Goal: Information Seeking & Learning: Learn about a topic

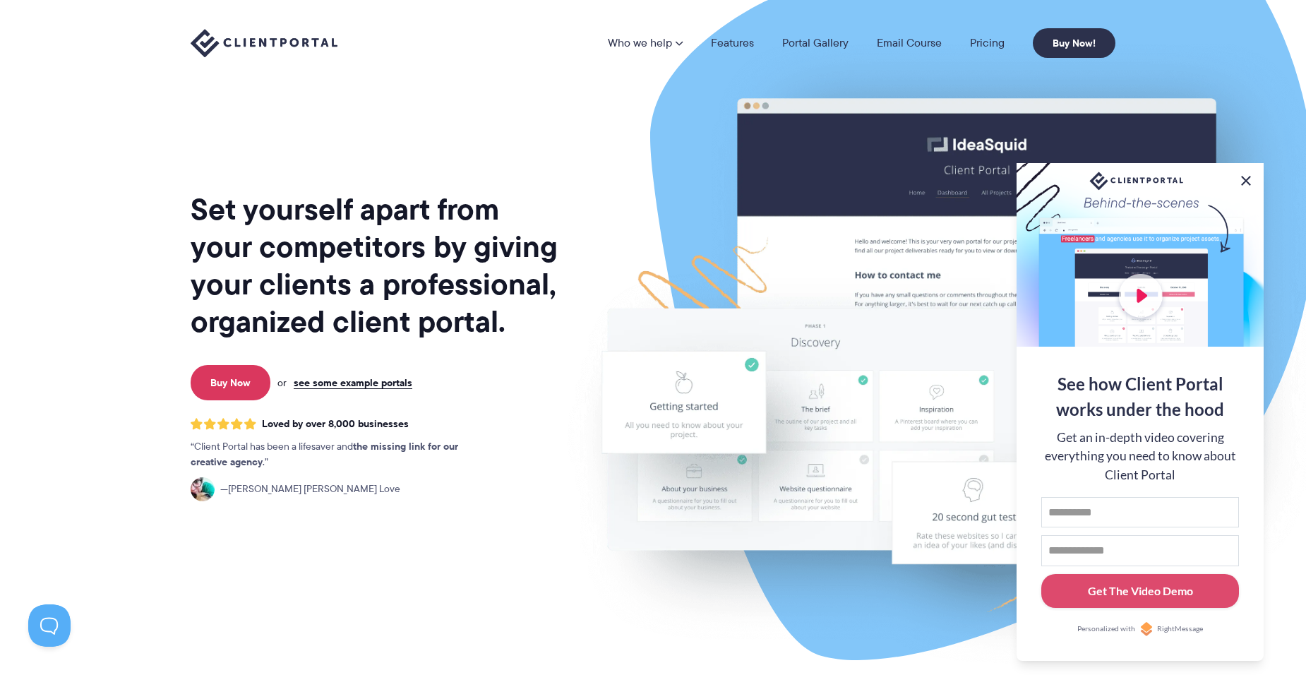
click at [1243, 176] on button at bounding box center [1245, 180] width 17 height 17
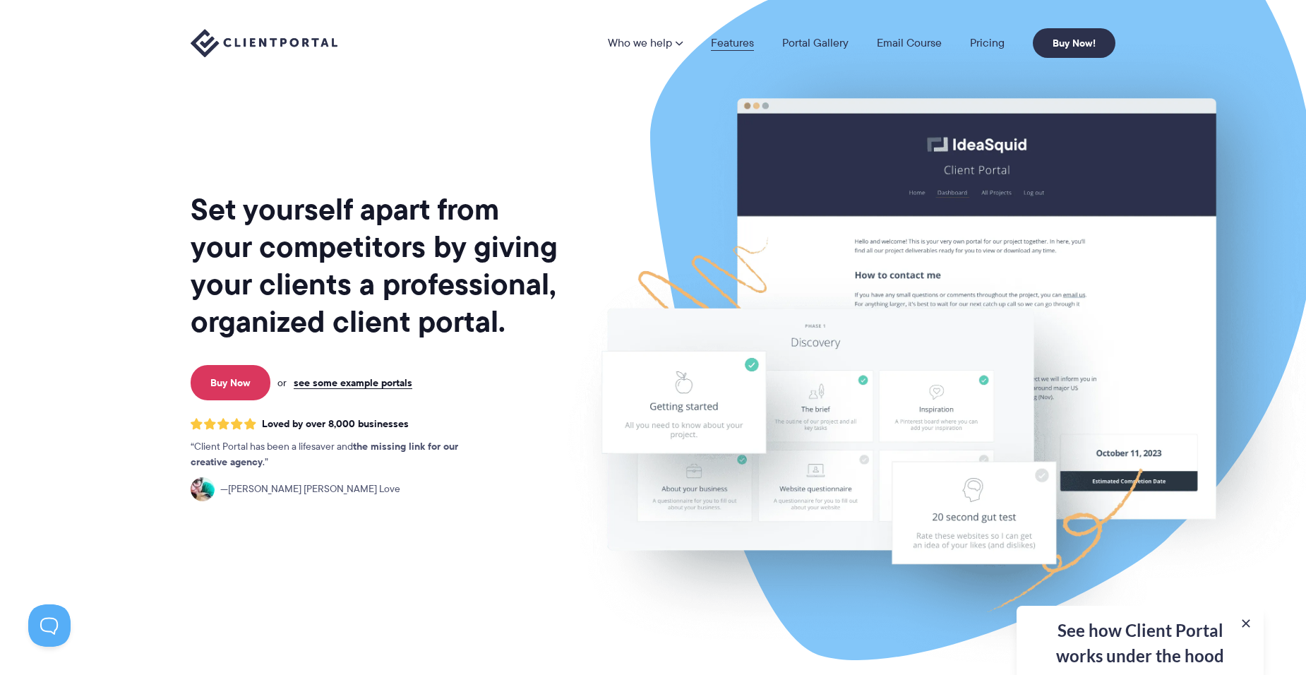
click at [738, 42] on link "Features" at bounding box center [732, 42] width 43 height 11
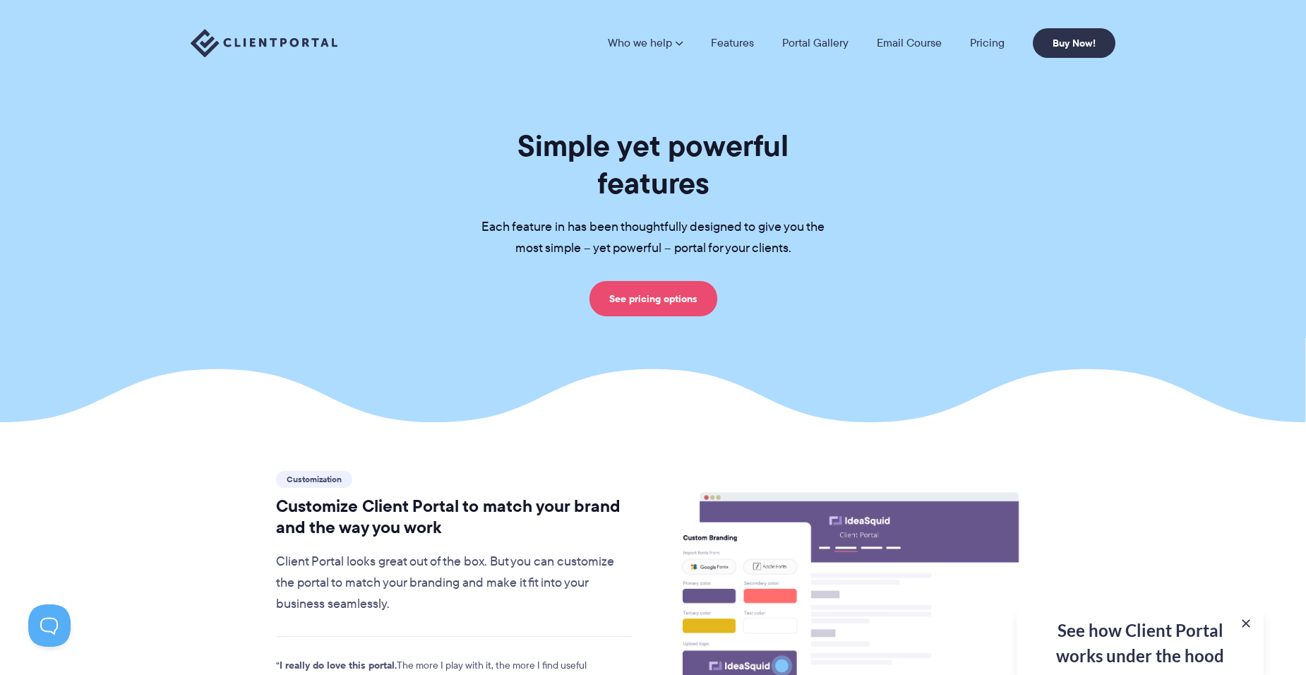
click at [655, 281] on link "See pricing options" at bounding box center [653, 298] width 128 height 35
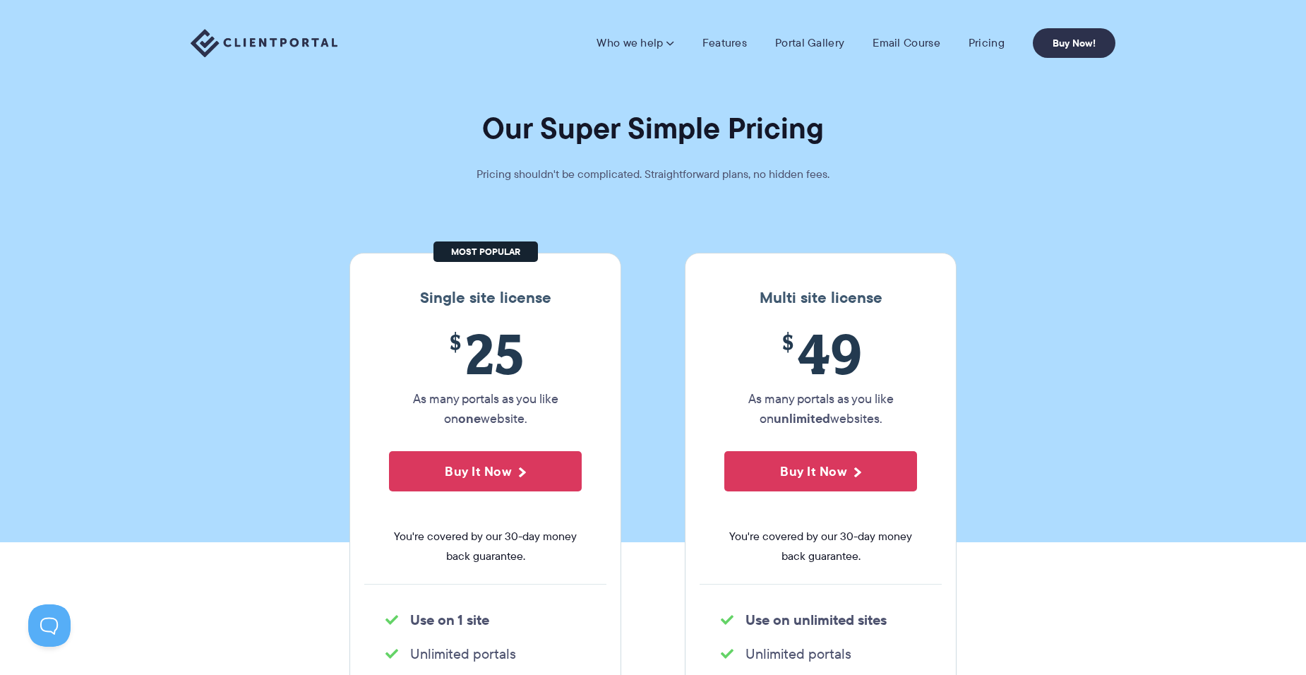
click at [1032, 251] on section "Our Super Simple Pricing Pricing shouldn't be complicated. Straightforward plan…" at bounding box center [653, 271] width 1306 height 542
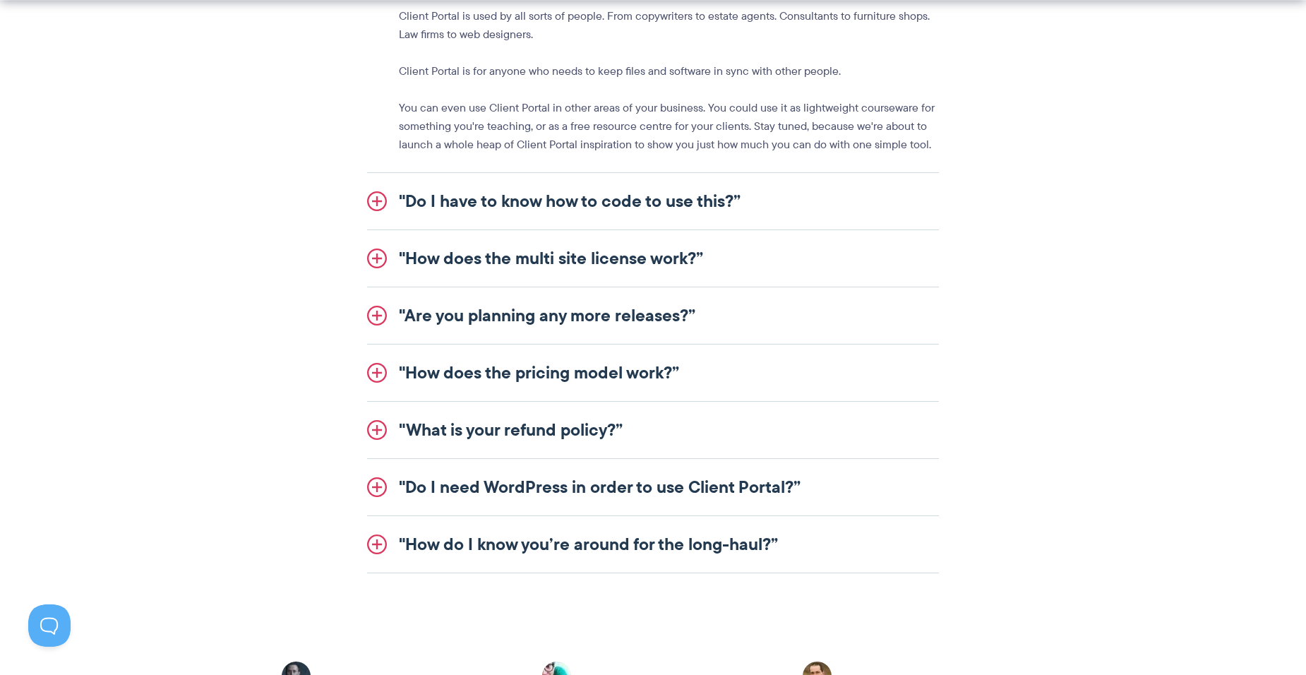
scroll to position [1906, 0]
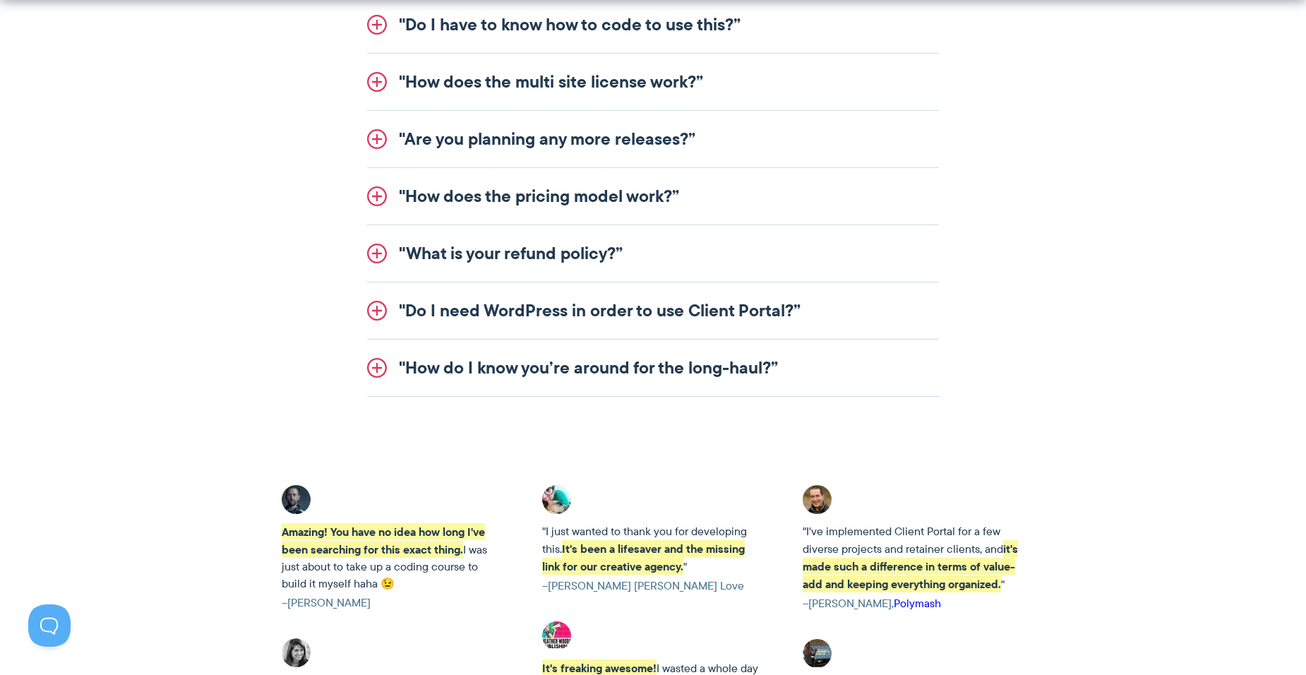
click at [378, 310] on link ""Do I need WordPress in order to use Client Portal?”" at bounding box center [653, 310] width 572 height 56
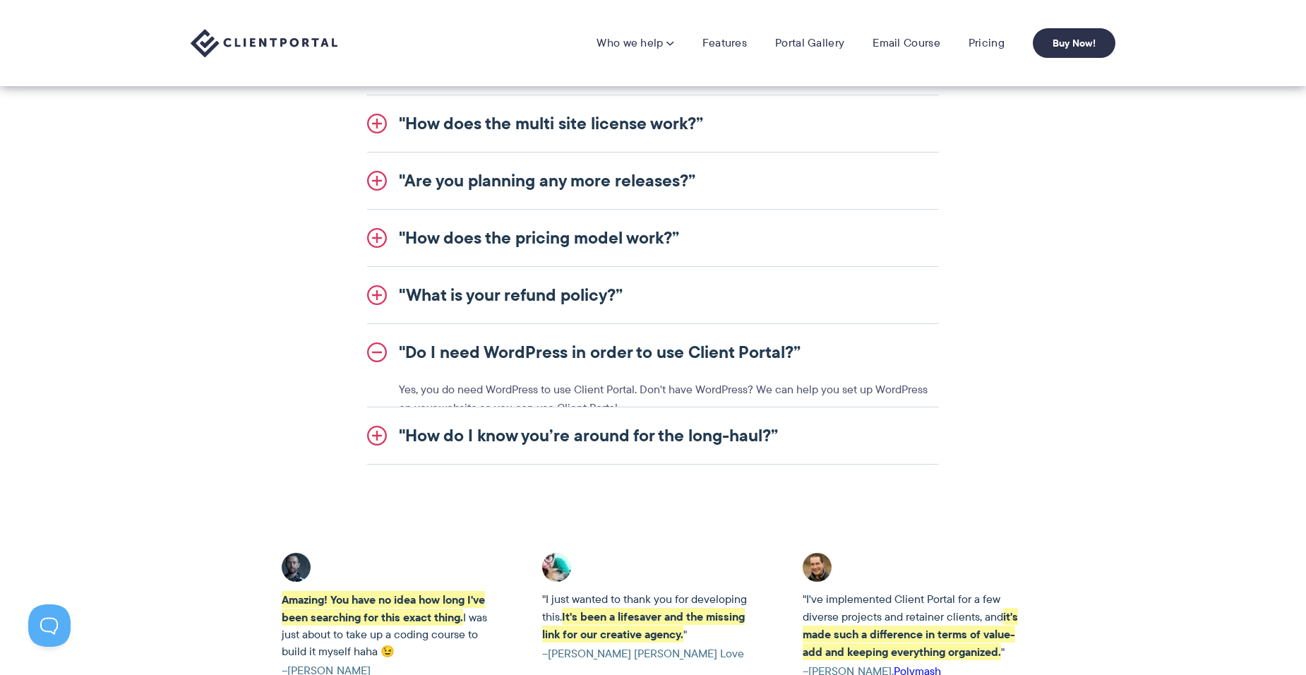
scroll to position [1741, 0]
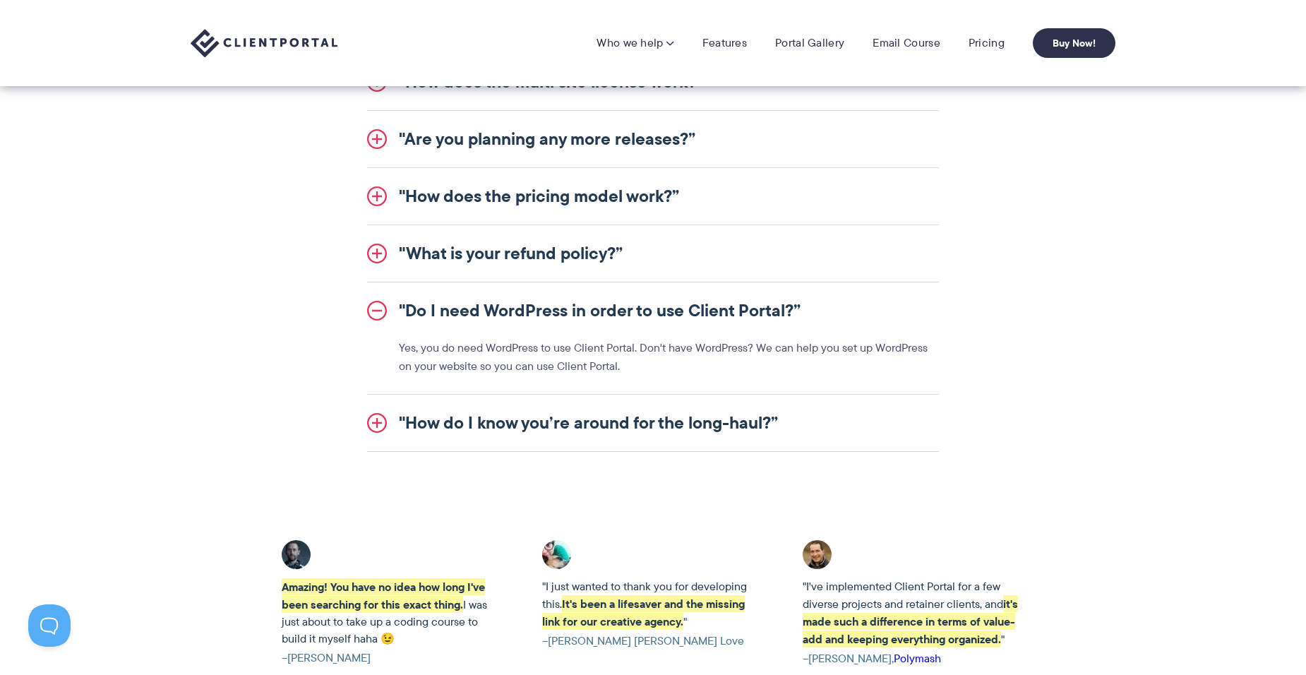
click at [377, 423] on link ""How do I know you’re around for the long-haul?”" at bounding box center [653, 423] width 572 height 56
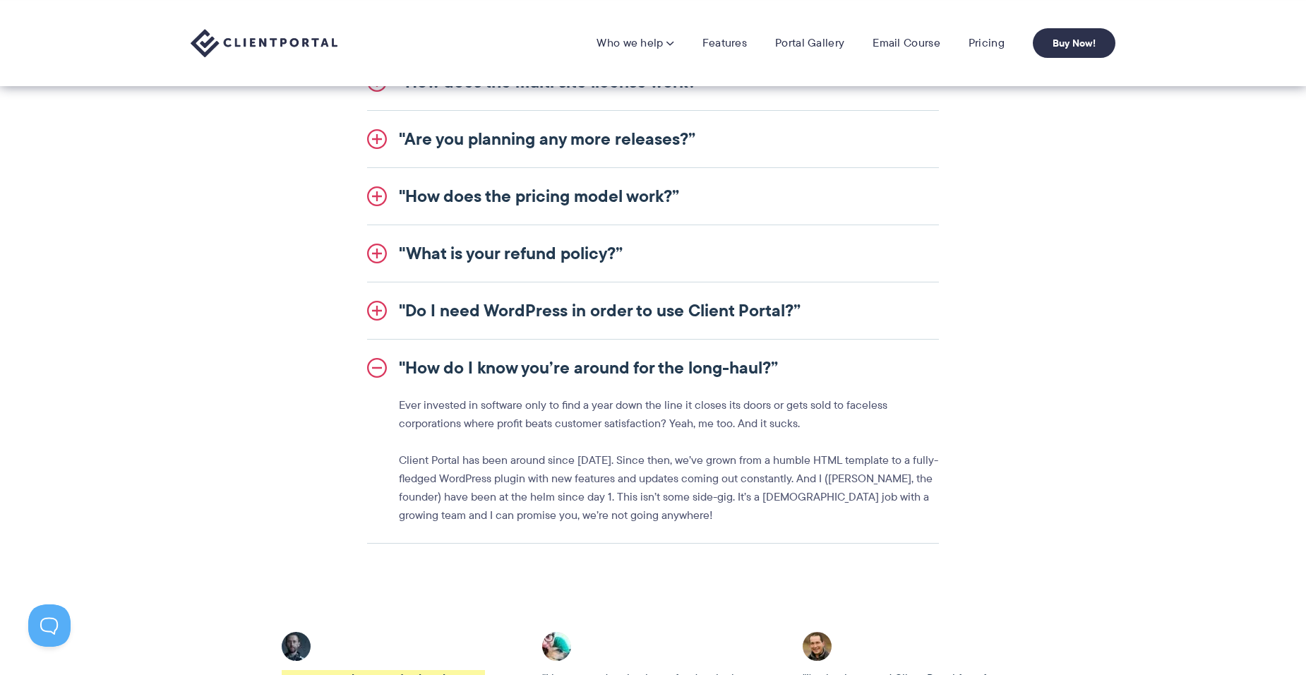
click at [378, 366] on link ""How do I know you’re around for the long-haul?”" at bounding box center [653, 368] width 572 height 56
click at [377, 193] on link ""How does the pricing model work?”" at bounding box center [653, 196] width 572 height 56
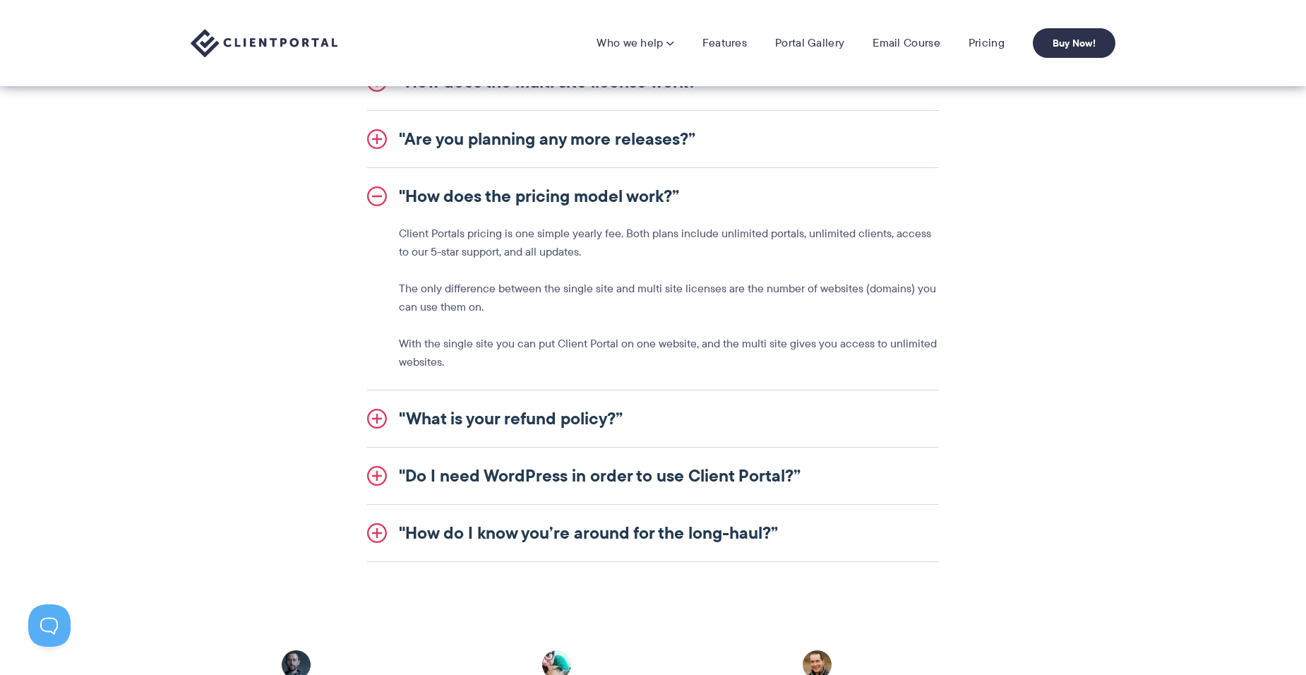
click at [1052, 259] on div ""Who is Client Portal made for?” Client Portal is used by all sorts of people. …" at bounding box center [653, 250] width 814 height 623
click at [1052, 228] on div ""Who is Client Portal made for?” Client Portal is used by all sorts of people. …" at bounding box center [653, 250] width 814 height 623
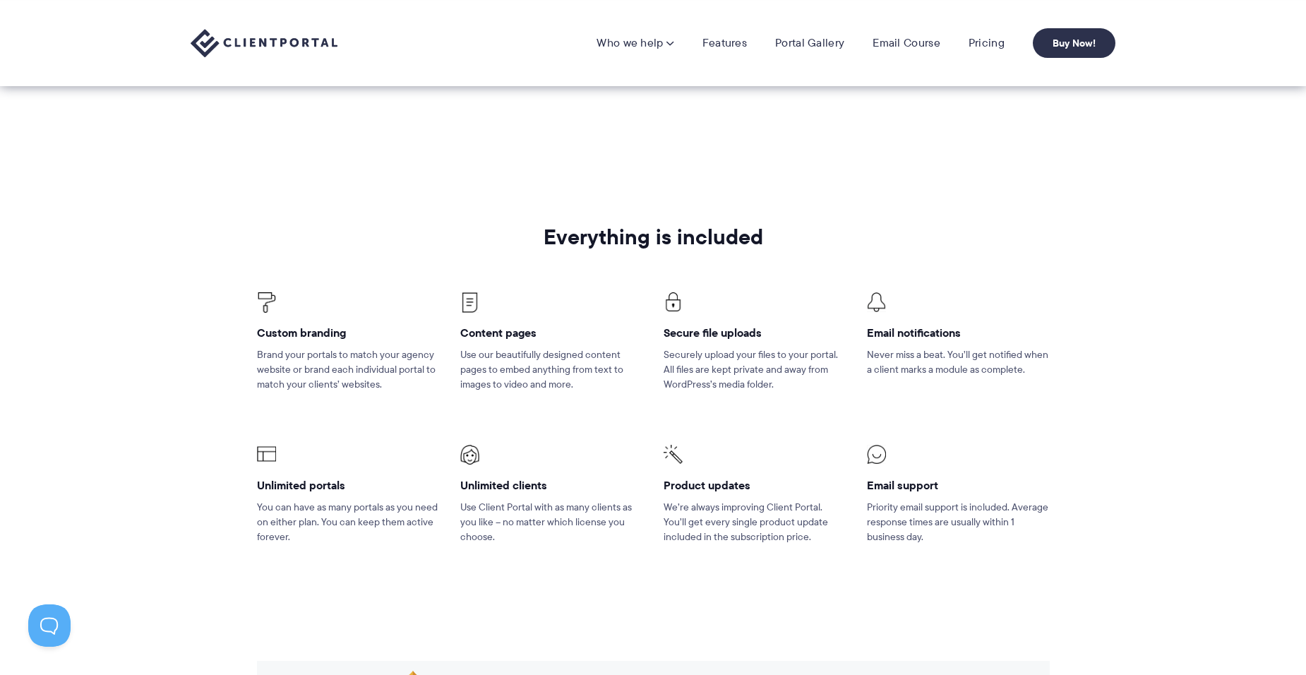
scroll to position [188, 0]
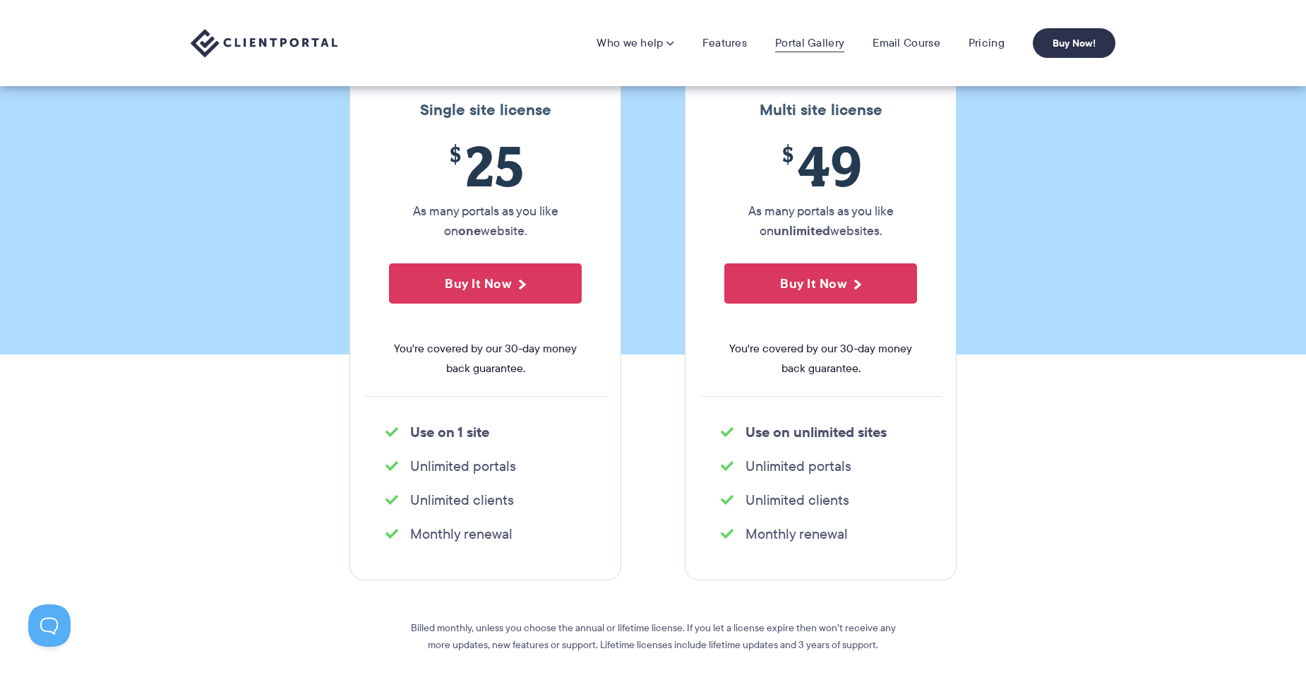
click at [808, 40] on link "Portal Gallery" at bounding box center [809, 43] width 69 height 14
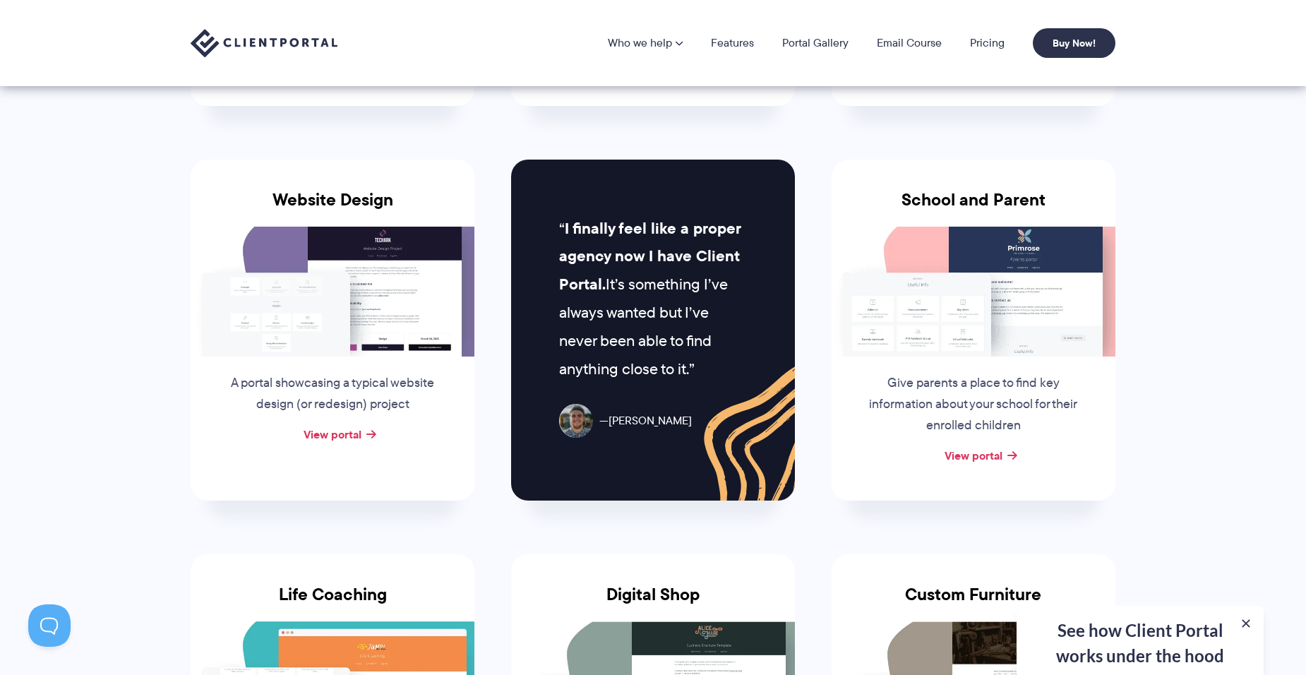
scroll to position [565, 0]
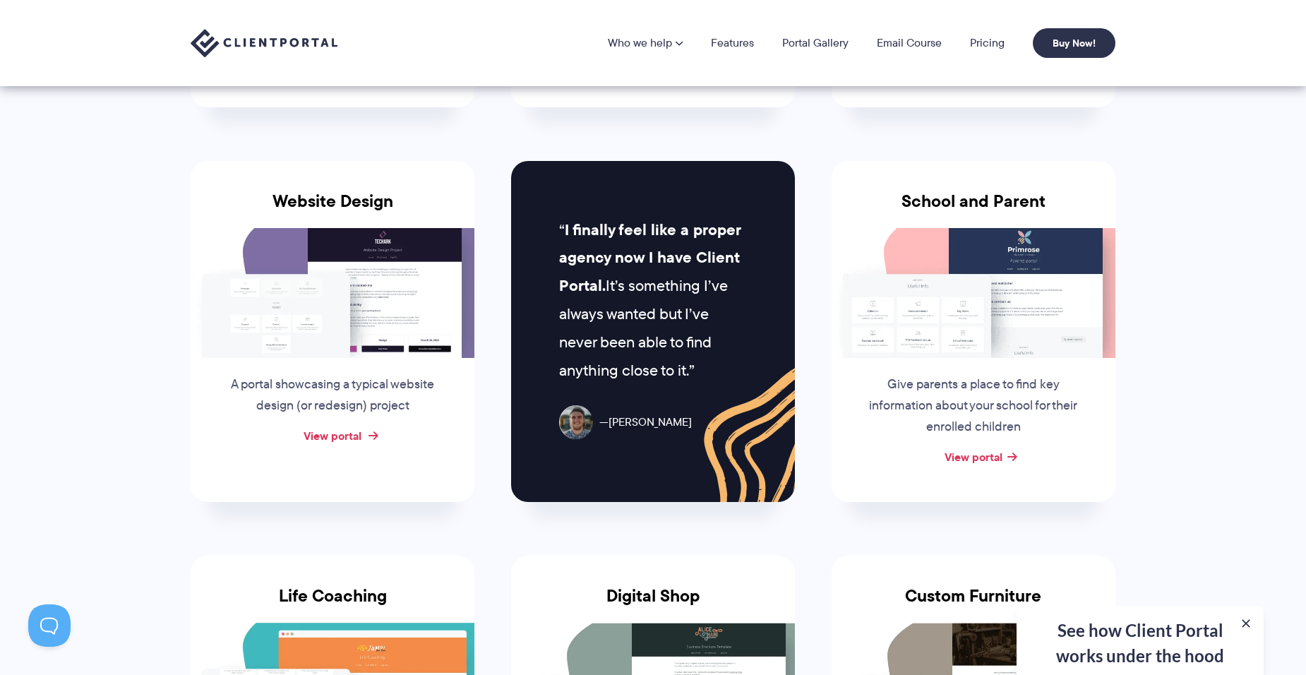
click at [329, 436] on link "View portal" at bounding box center [333, 435] width 58 height 17
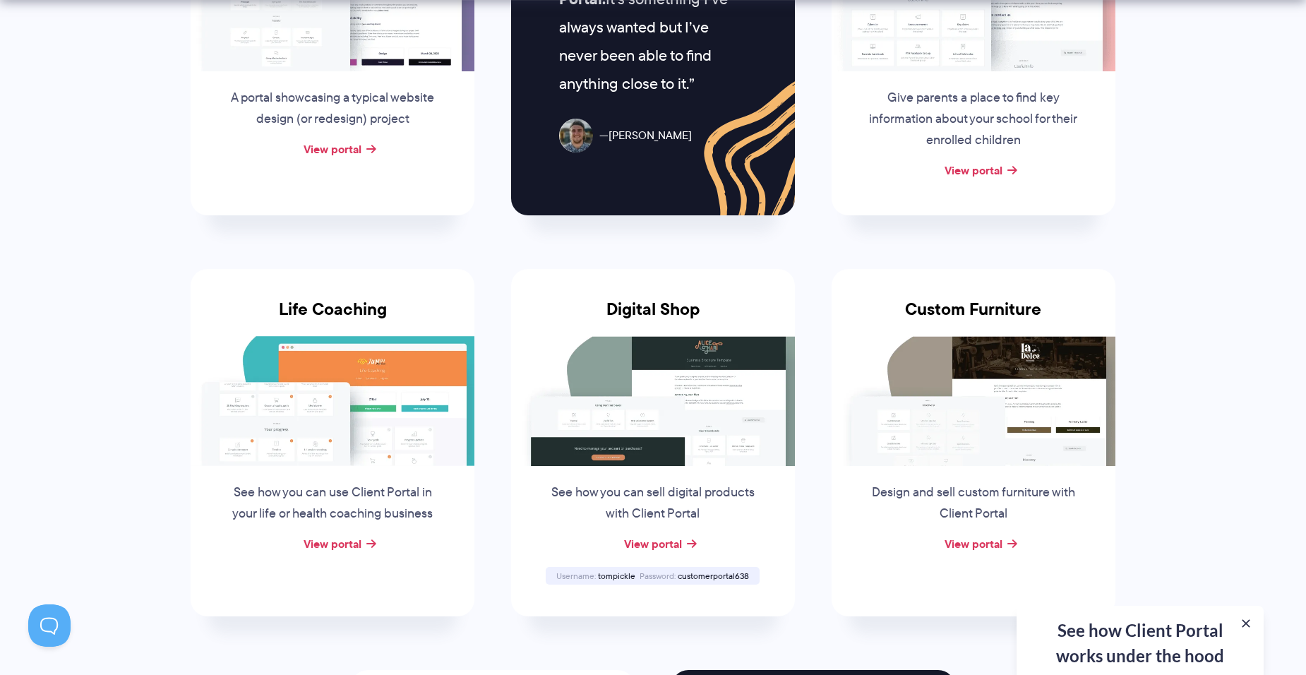
scroll to position [988, 0]
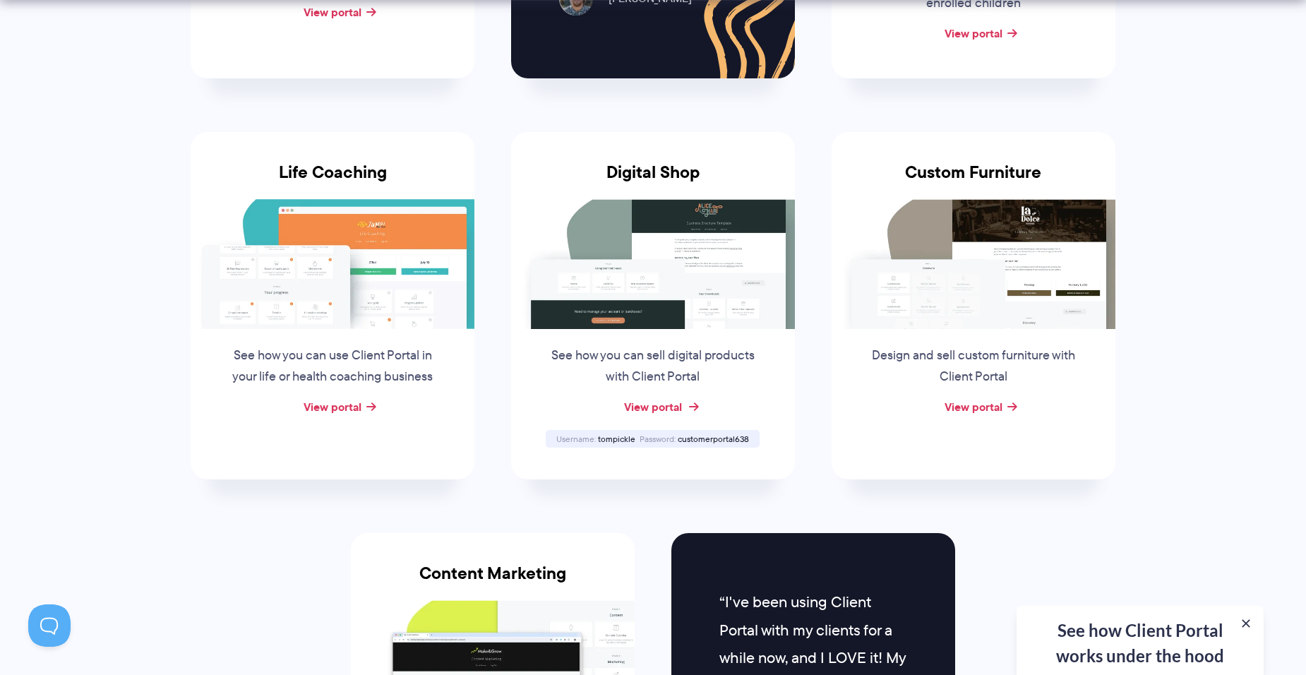
click at [664, 401] on link "View portal" at bounding box center [653, 406] width 58 height 17
click at [721, 436] on span "customerportal638" at bounding box center [713, 439] width 71 height 12
copy span "customerportal638"
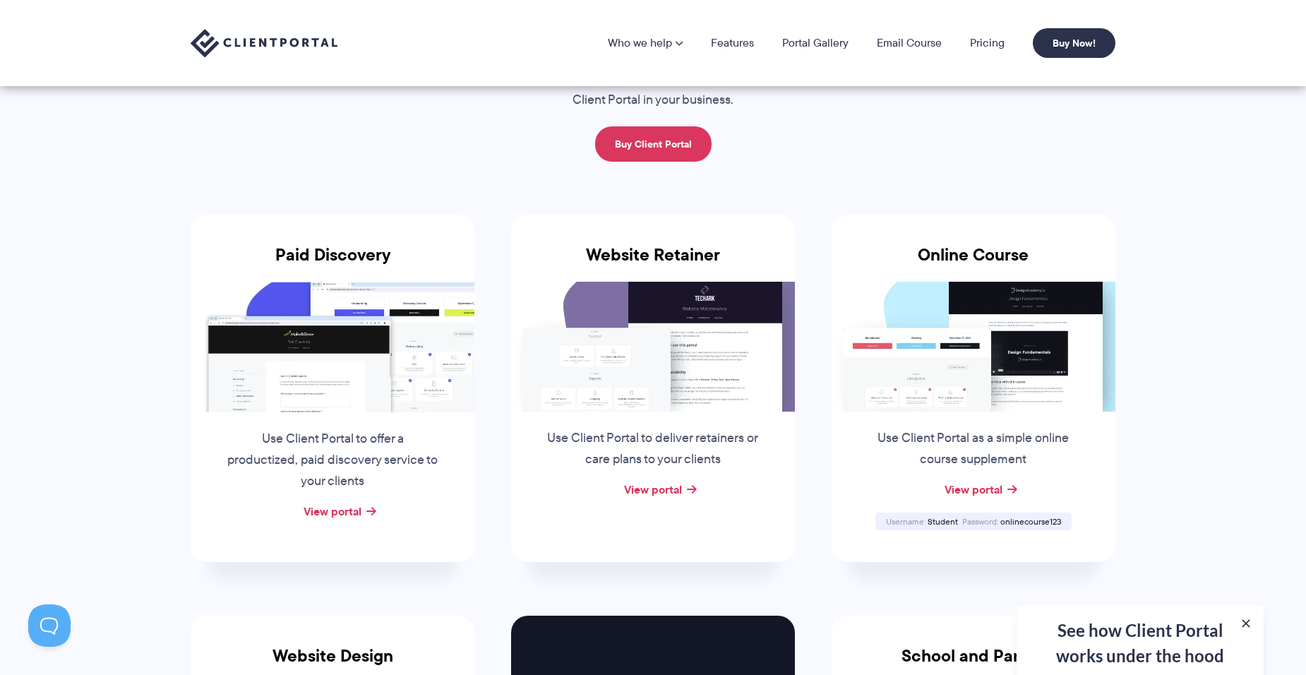
scroll to position [0, 0]
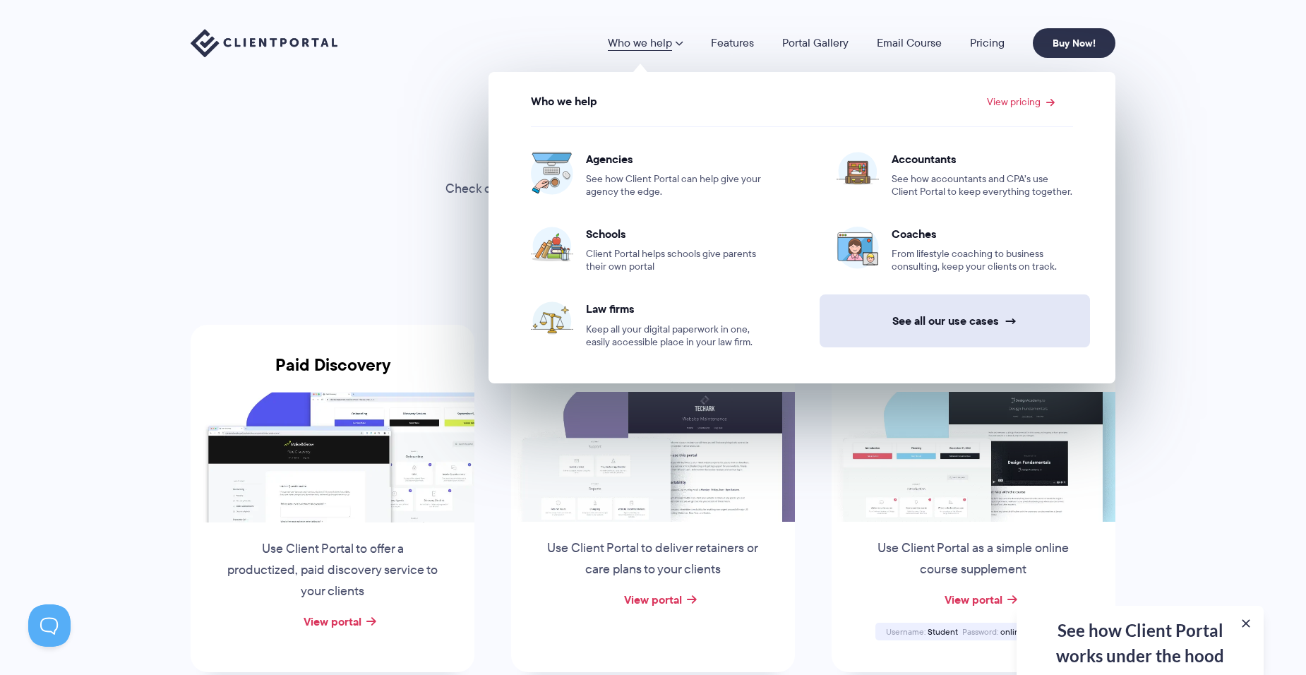
click at [970, 322] on link "See all our use cases →" at bounding box center [955, 320] width 270 height 53
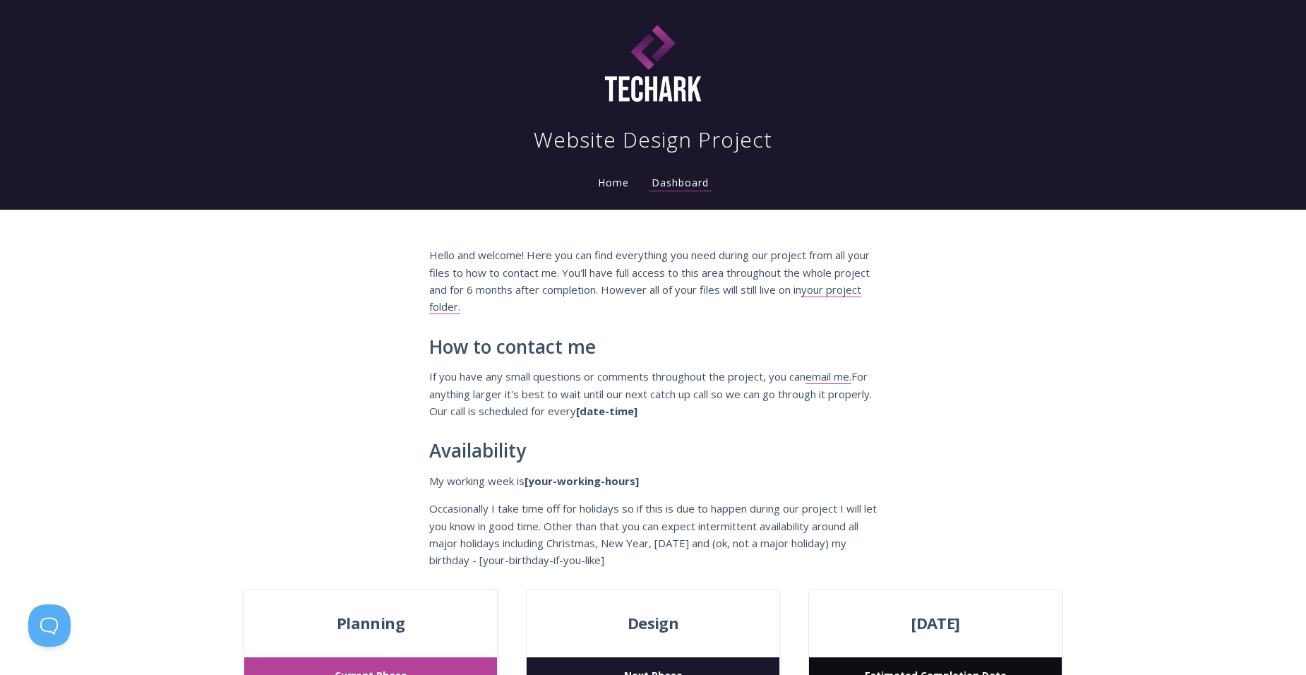
scroll to position [141, 0]
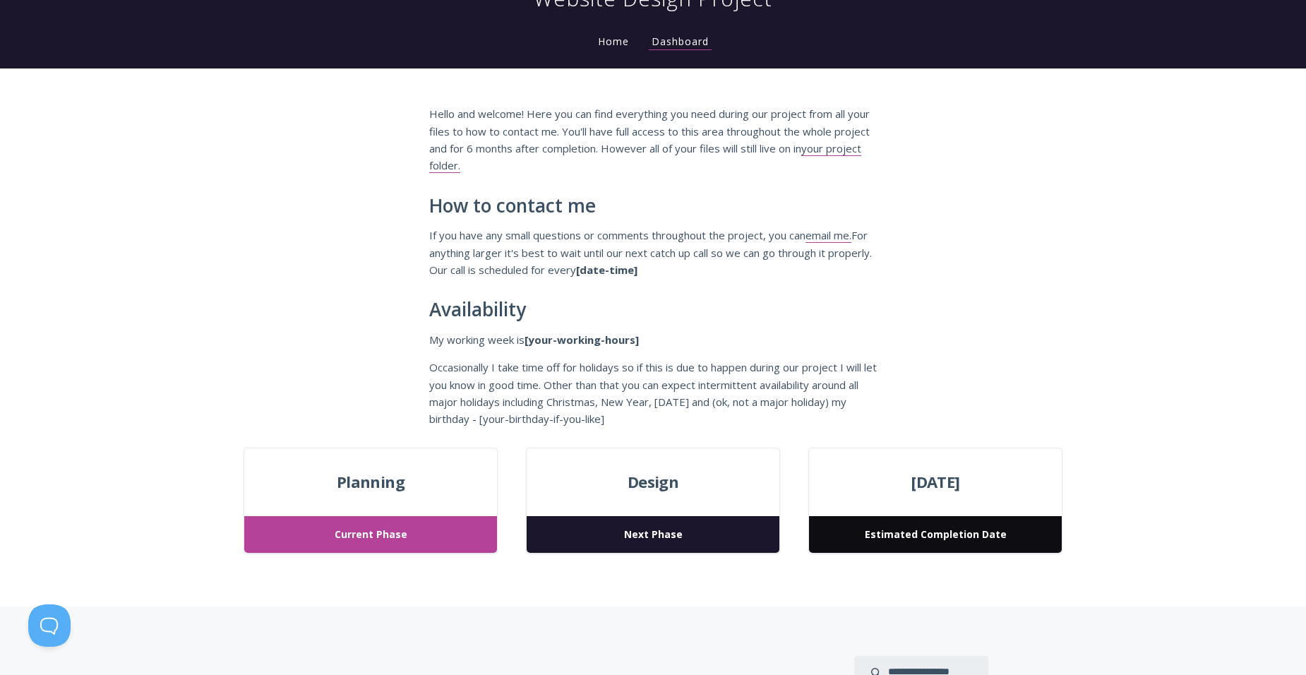
click at [372, 533] on span "Current Phase" at bounding box center [370, 534] width 253 height 37
click at [625, 536] on span "Next Phase" at bounding box center [653, 534] width 253 height 37
click at [858, 537] on span "Estimated Completion Date" at bounding box center [935, 534] width 253 height 37
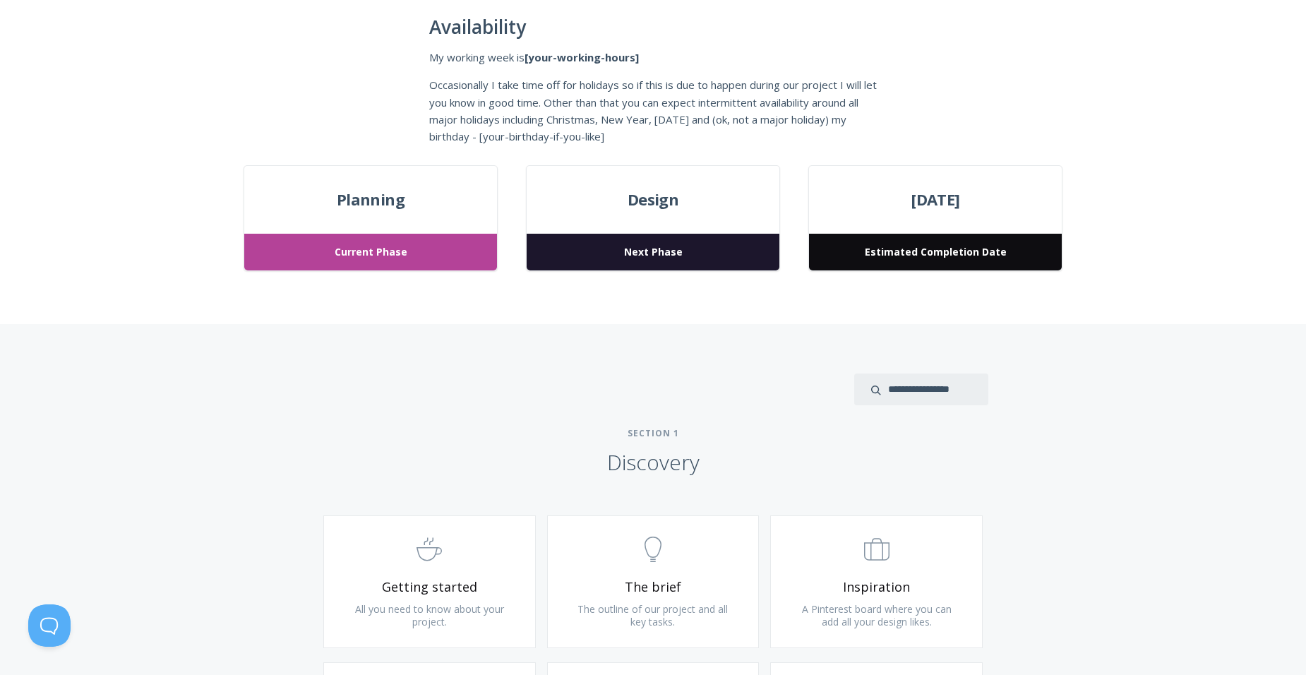
scroll to position [635, 0]
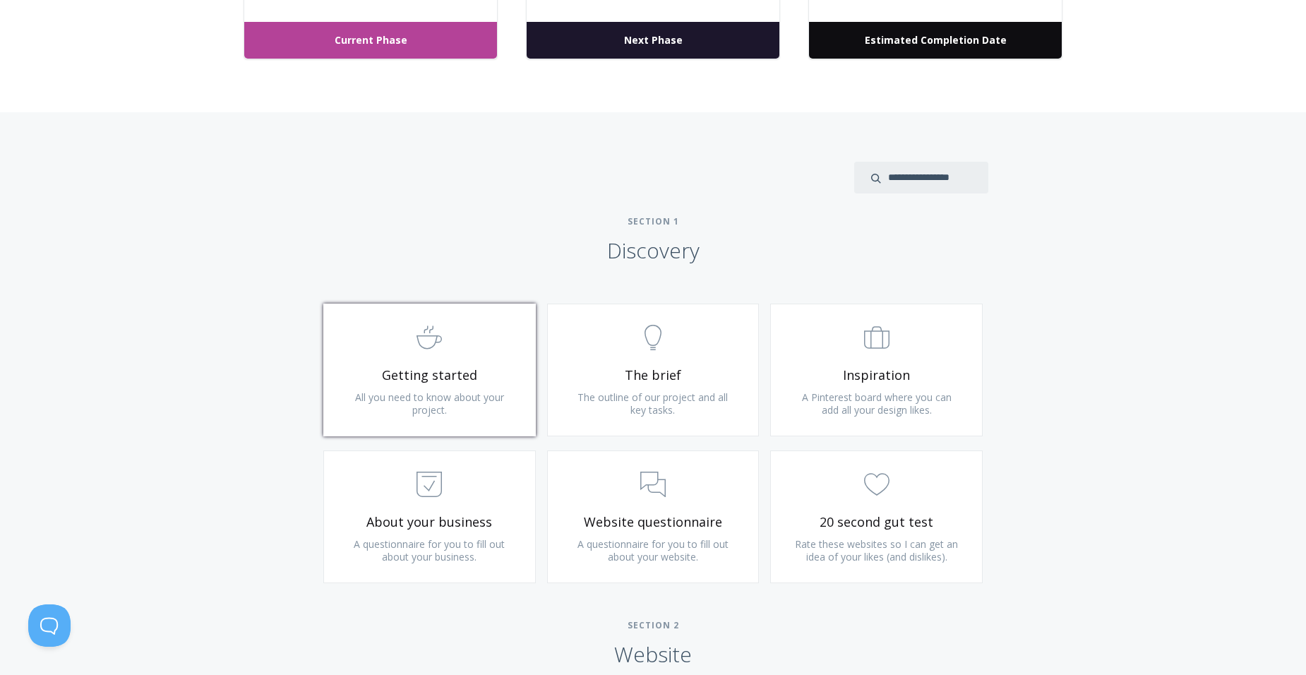
click at [469, 363] on link ".st0{fill:none;stroke:#000000;stroke-width:2;stroke-miterlimit:10;} Untitled-22…" at bounding box center [429, 370] width 212 height 133
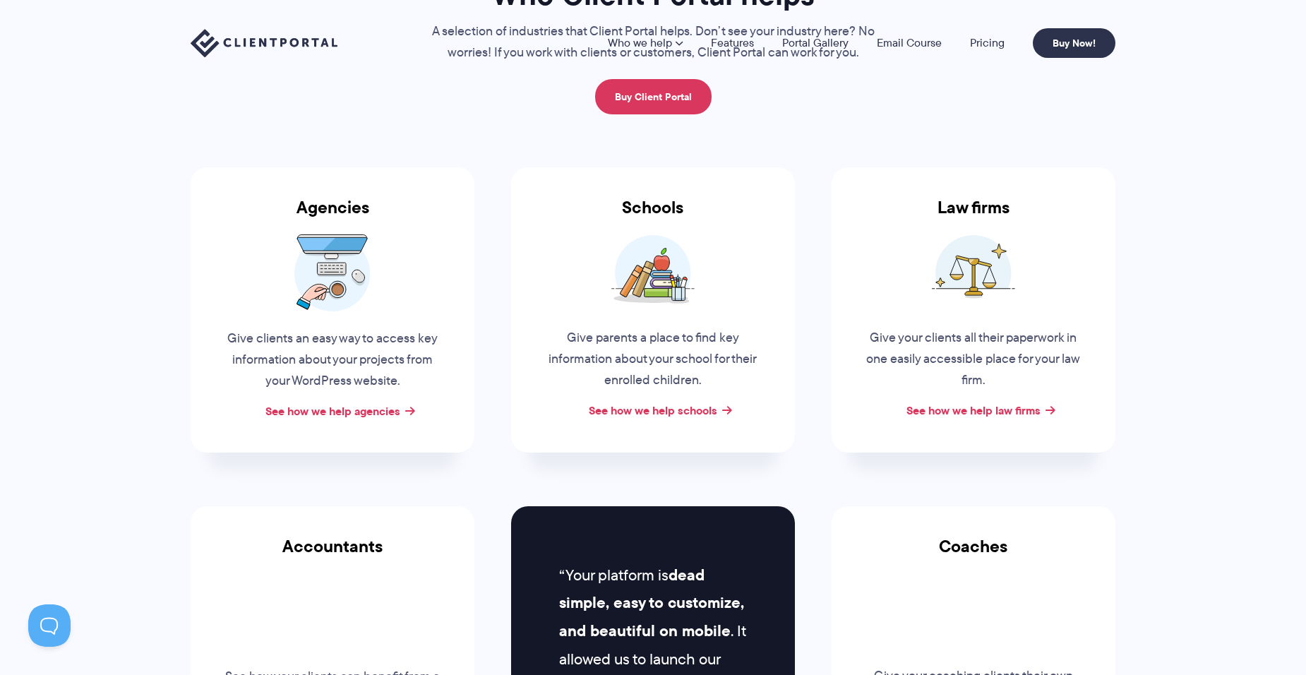
scroll to position [282, 0]
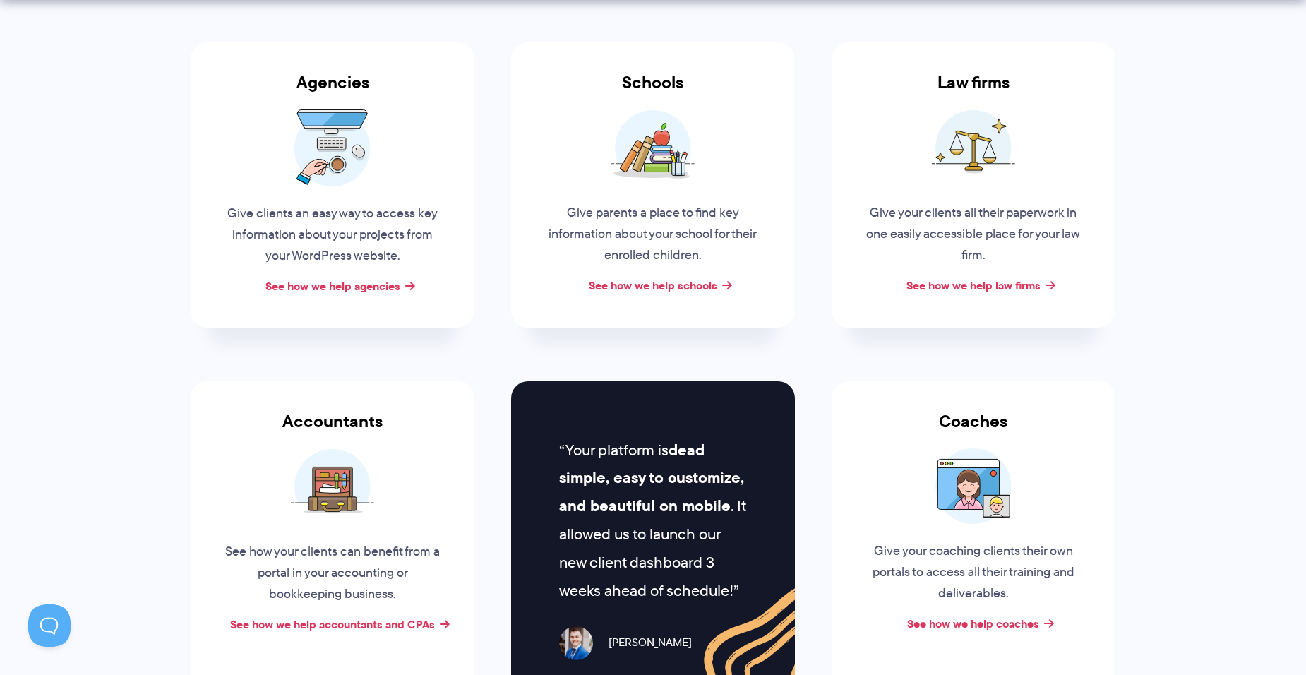
click at [148, 169] on section "Who Client Portal helps A selection of industries that Client Portal helps. Don…" at bounding box center [653, 257] width 1306 height 1079
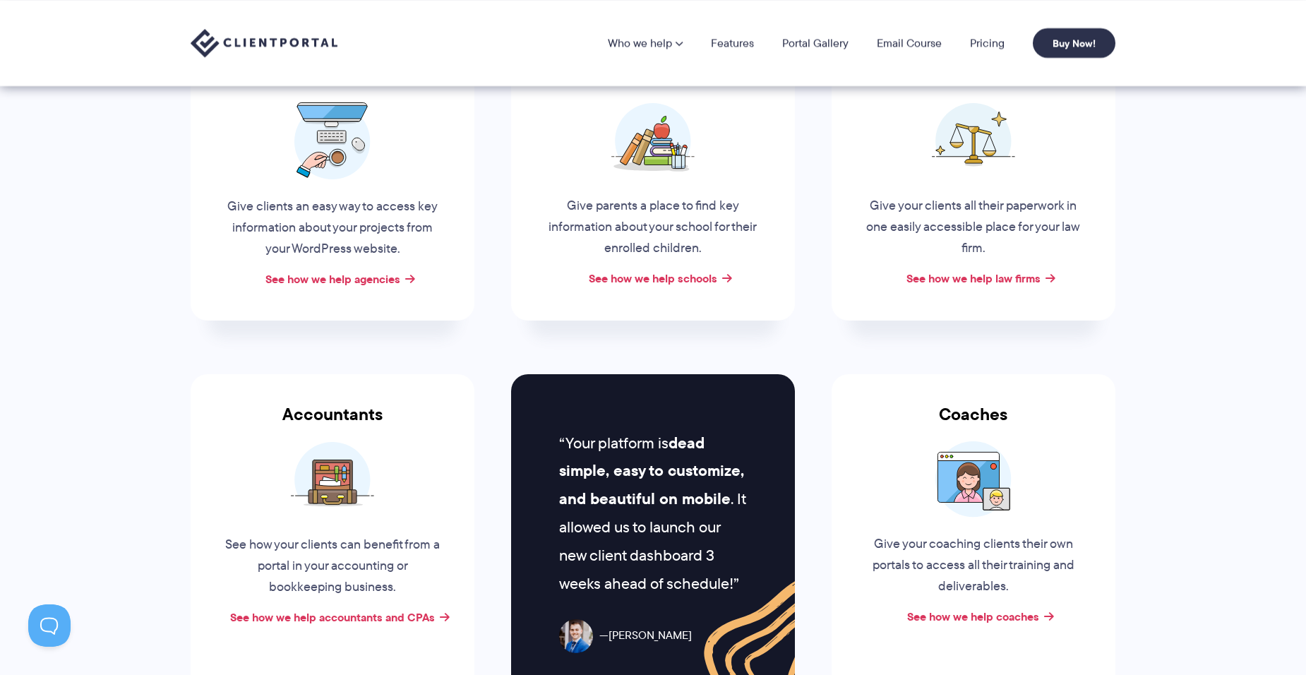
scroll to position [71, 0]
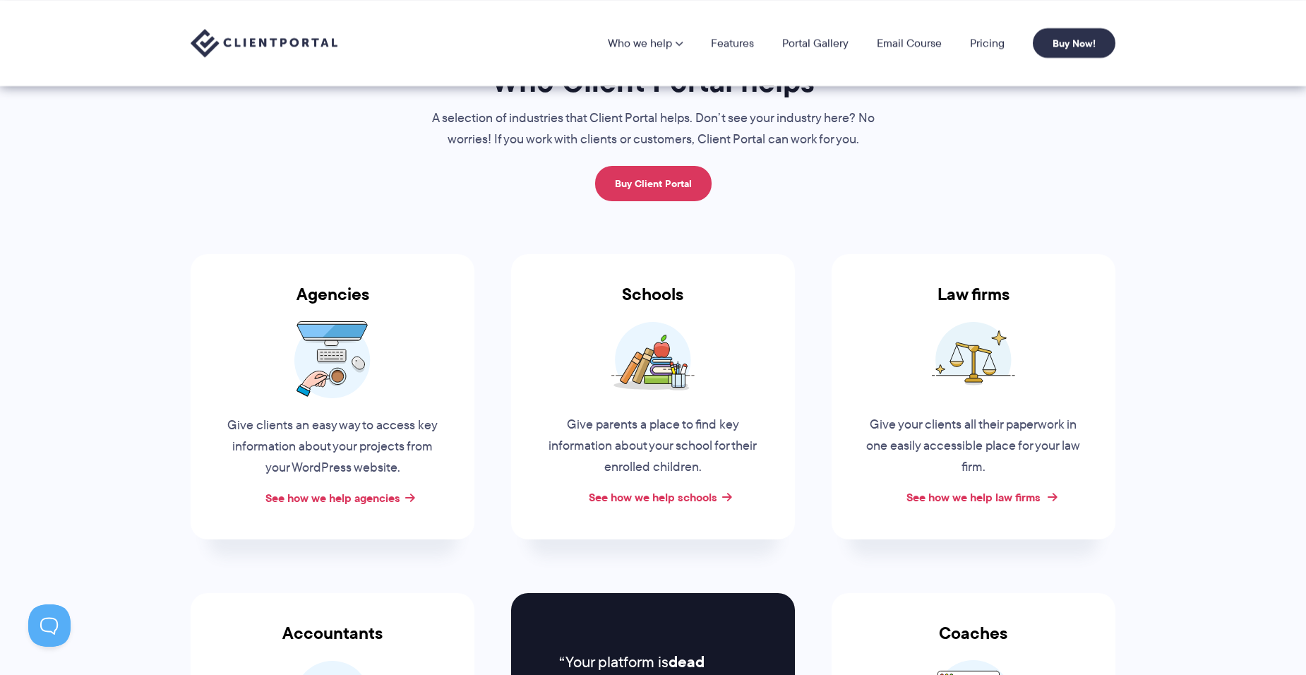
click at [958, 497] on link "See how we help law firms" at bounding box center [973, 496] width 134 height 17
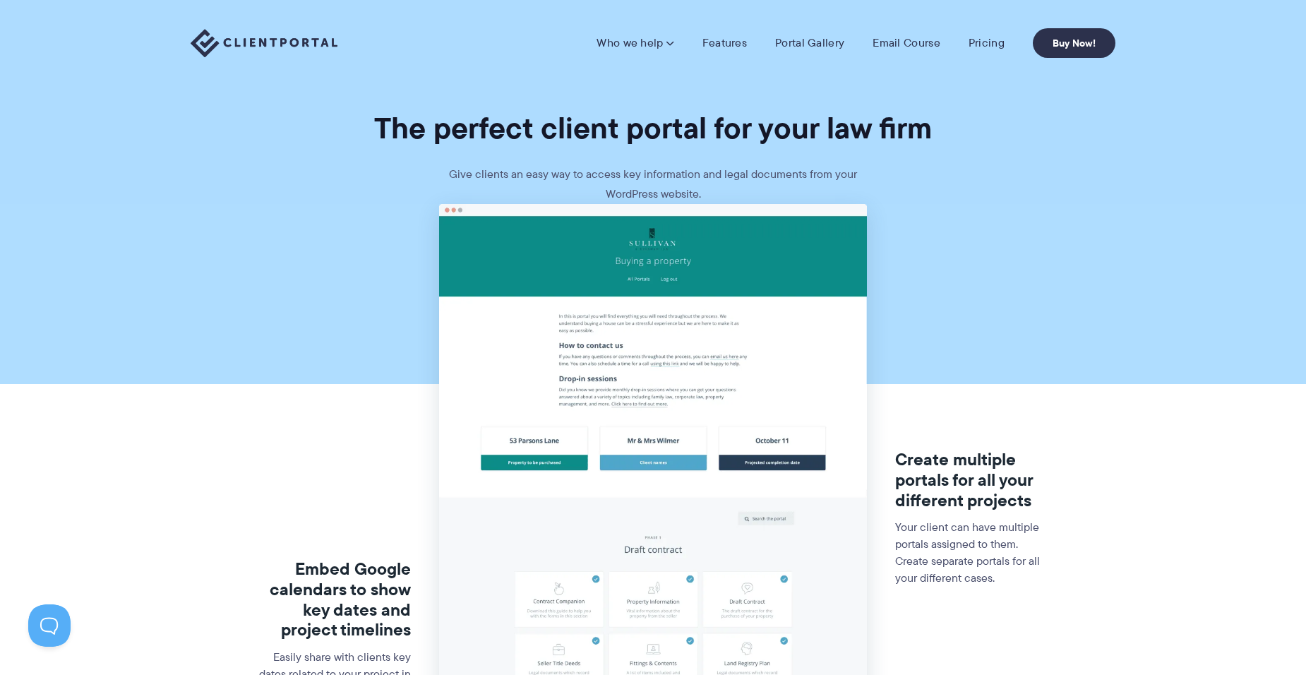
click at [183, 234] on section "Embed Google calendars to show key dates and project timelines Easily share wit…" at bounding box center [653, 673] width 1306 height 939
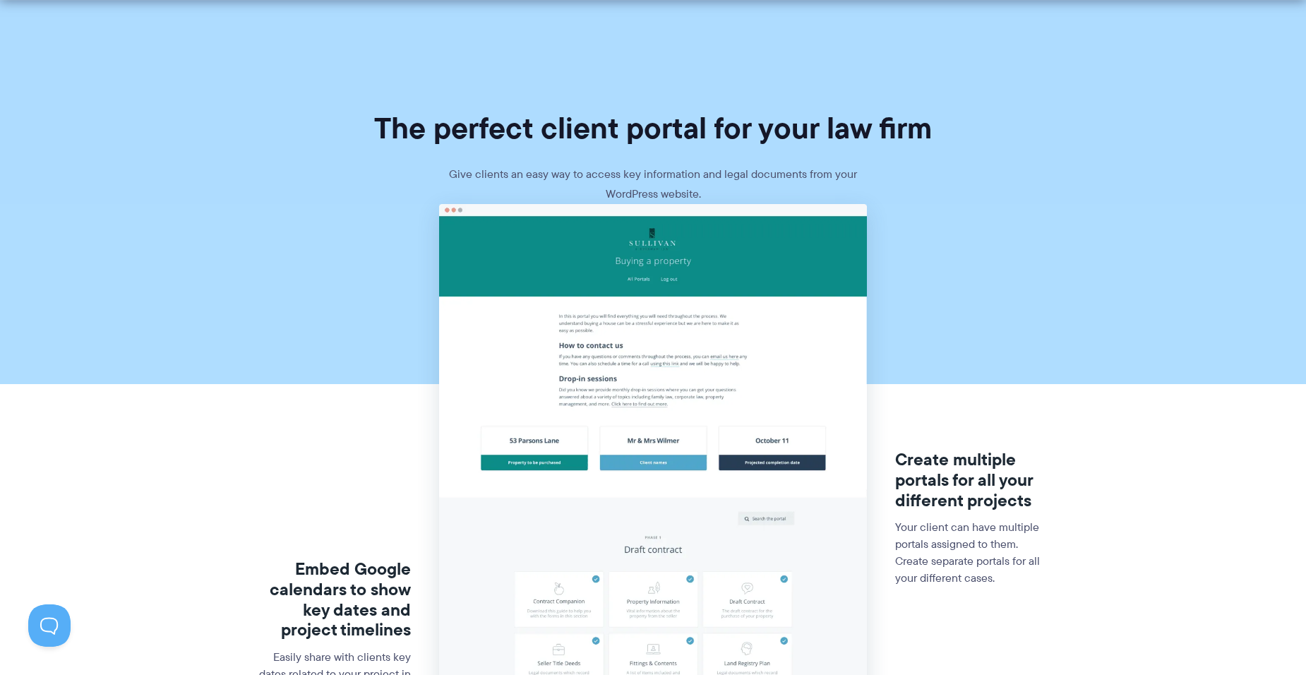
scroll to position [141, 0]
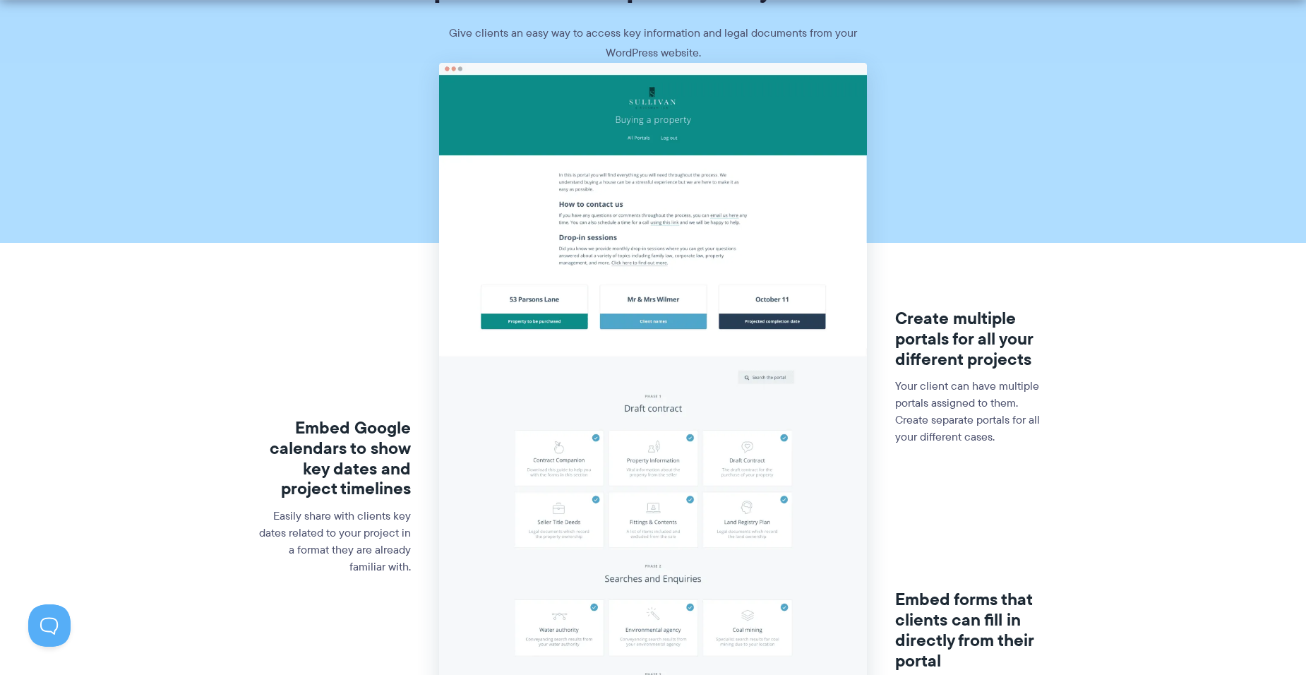
click at [185, 272] on section "Embed Google calendars to show key dates and project timelines Easily share wit…" at bounding box center [653, 532] width 1306 height 939
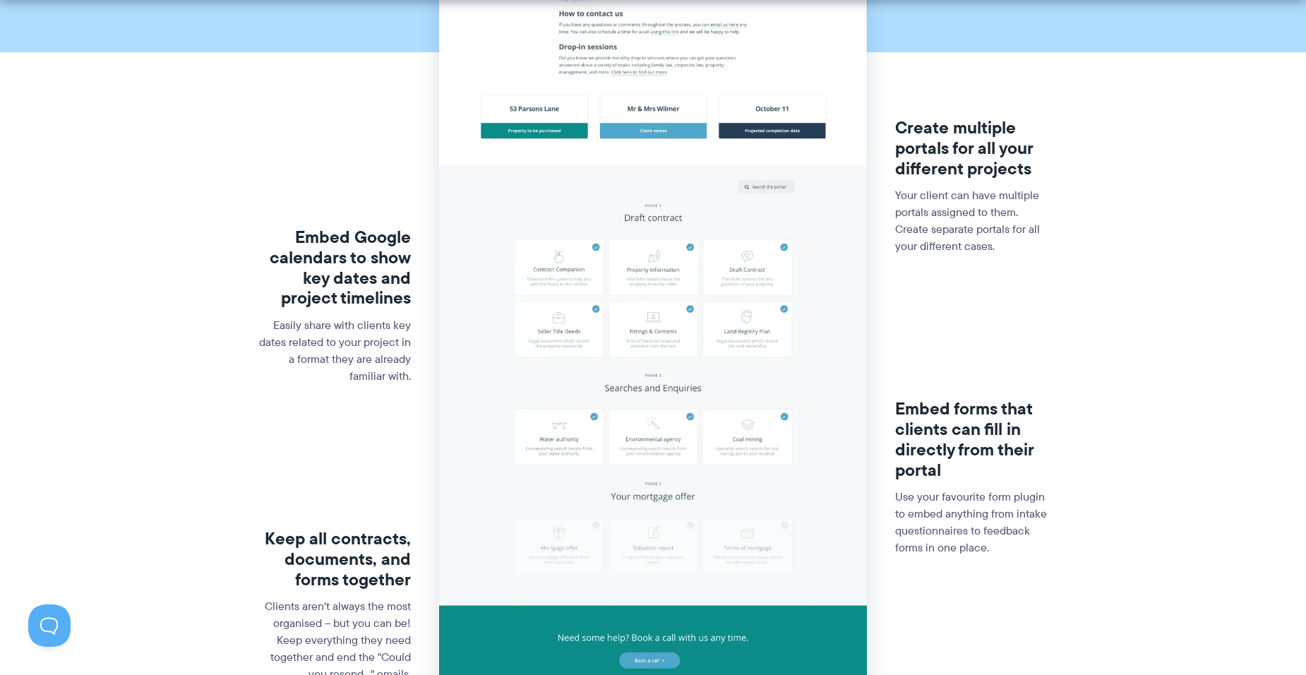
scroll to position [353, 0]
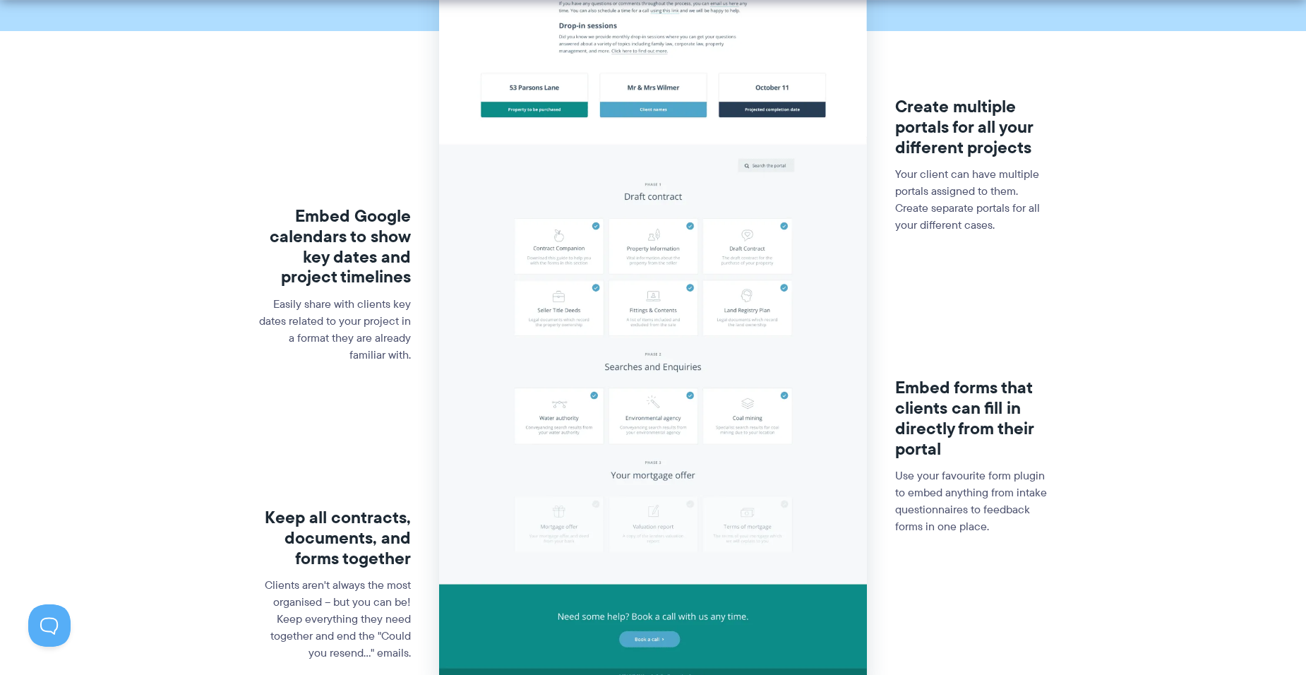
click at [166, 278] on section "Embed Google calendars to show key dates and project timelines Easily share wit…" at bounding box center [653, 320] width 1306 height 939
click at [306, 307] on p "Easily share with clients key dates related to your project in a format they ar…" at bounding box center [334, 330] width 155 height 68
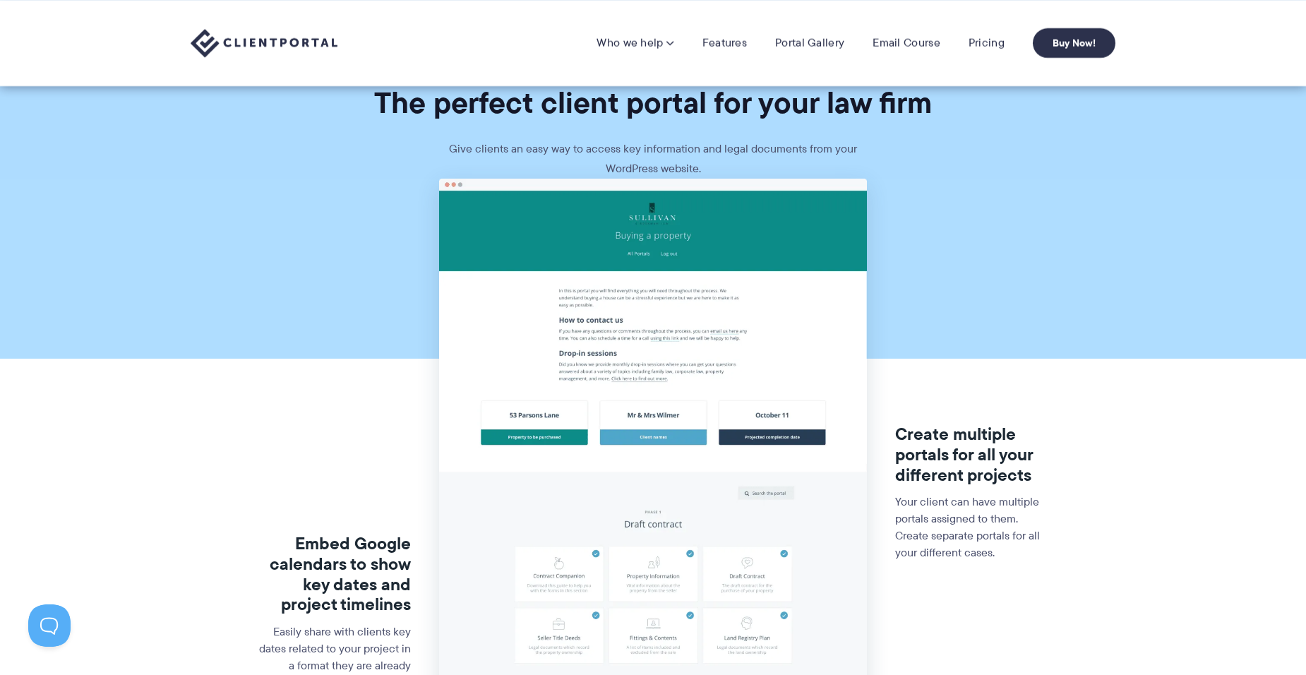
scroll to position [0, 0]
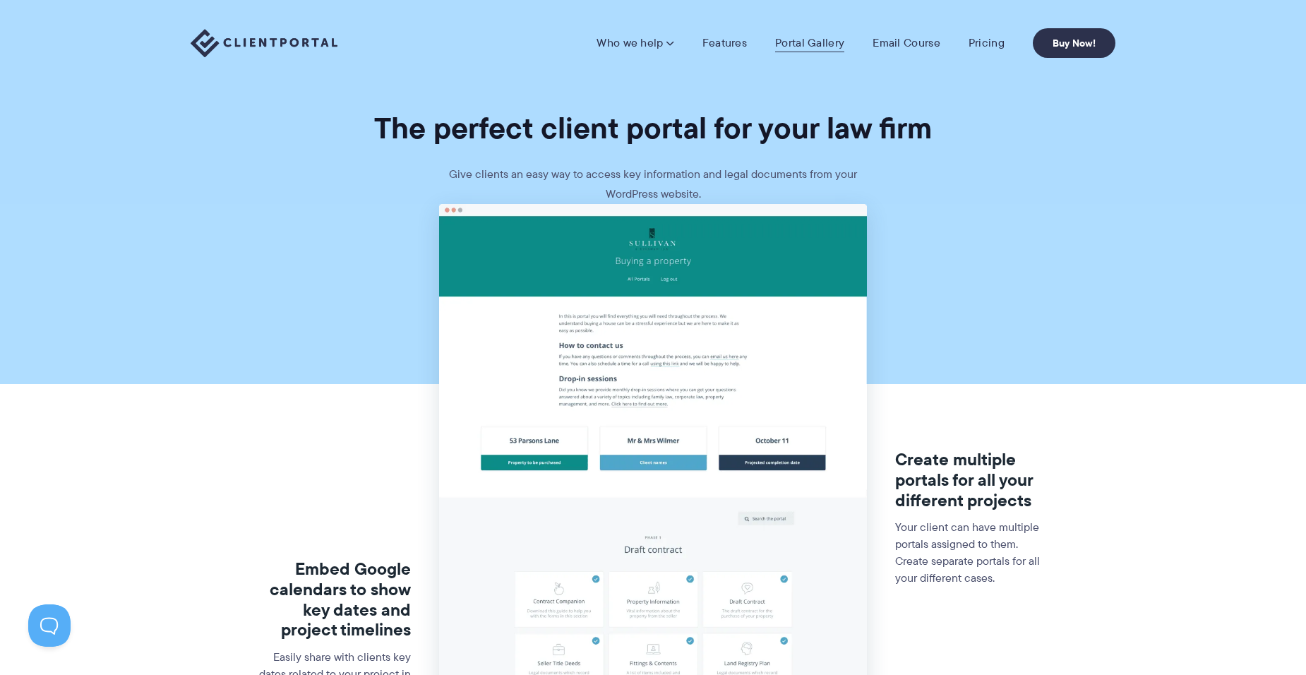
click at [815, 40] on link "Portal Gallery" at bounding box center [809, 43] width 69 height 14
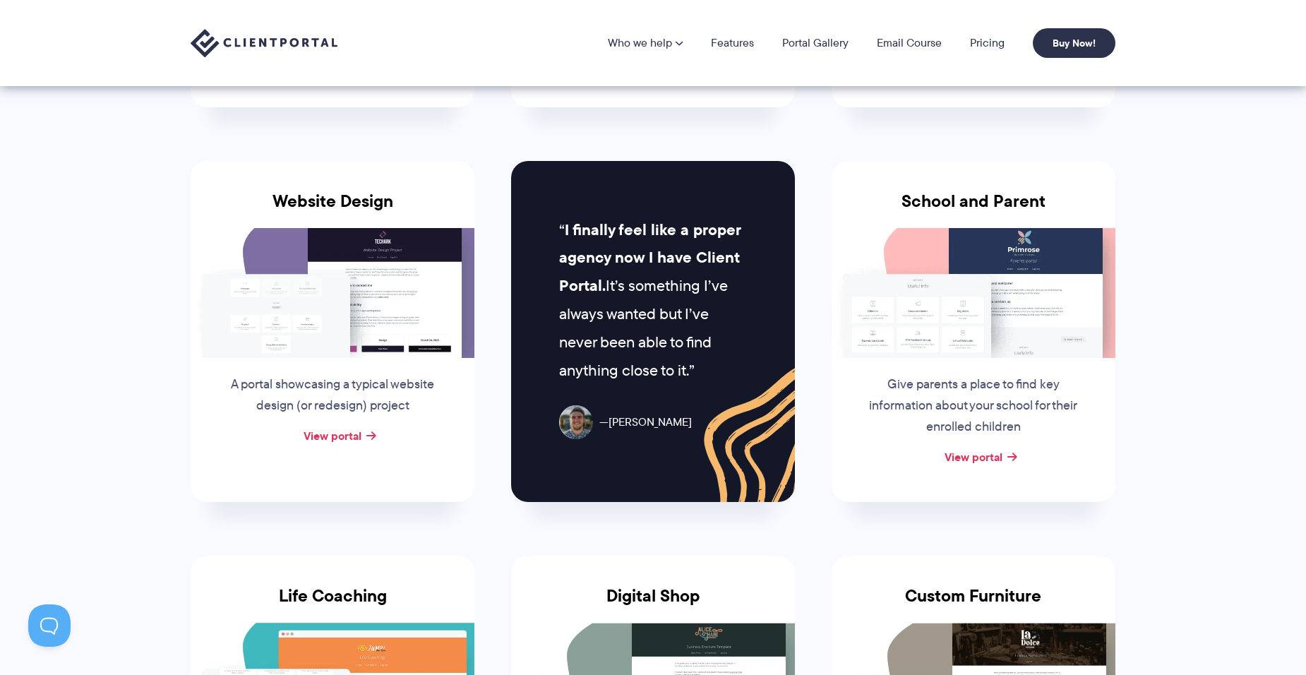
scroll to position [212, 0]
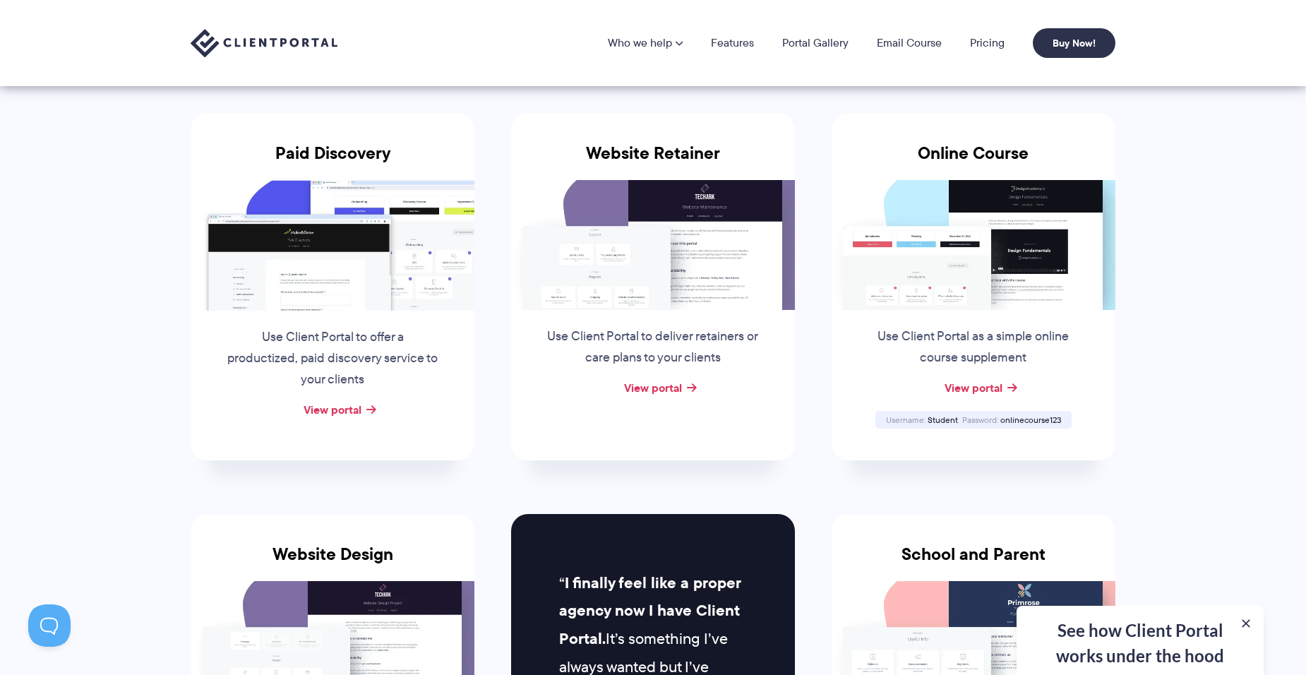
click at [1028, 419] on span "onlinecourse123" at bounding box center [1030, 420] width 61 height 12
copy span "onlinecourse123"
click at [971, 387] on link "View portal" at bounding box center [973, 387] width 58 height 17
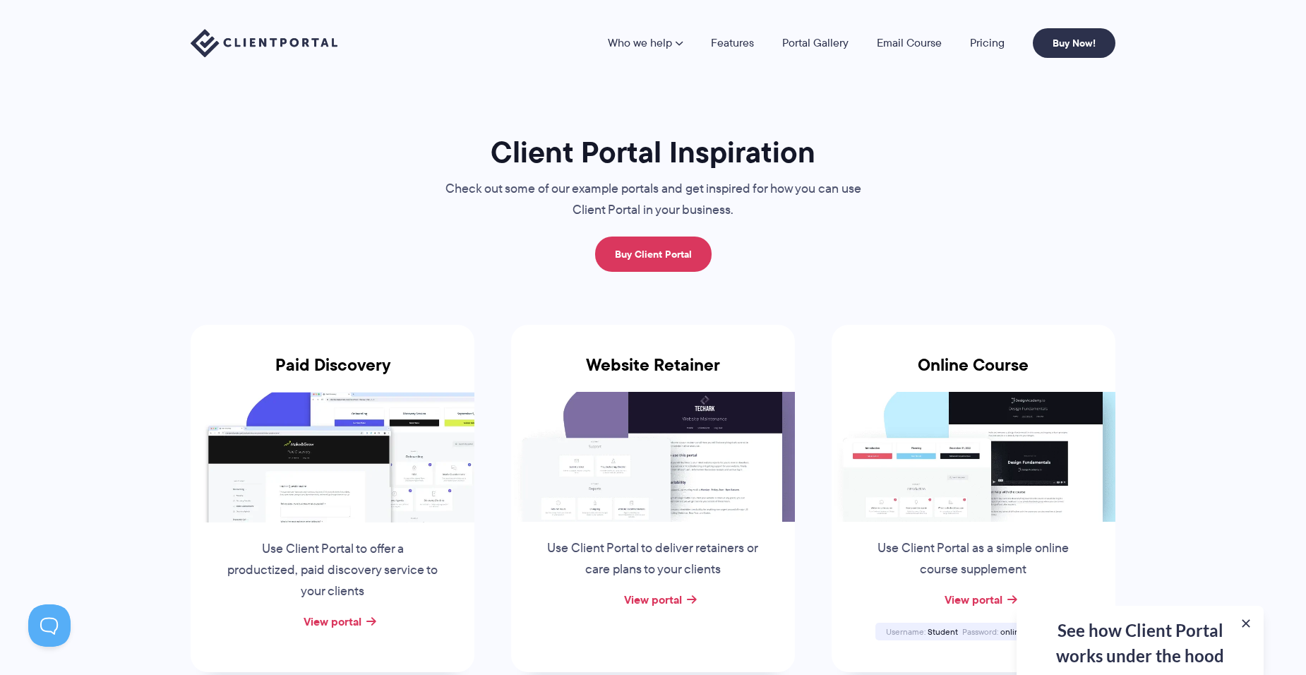
click at [1127, 629] on div "See how Client Portal works under the hood Get an in-depth video covering every…" at bounding box center [1139, 640] width 247 height 69
